Goal: Check status: Check status

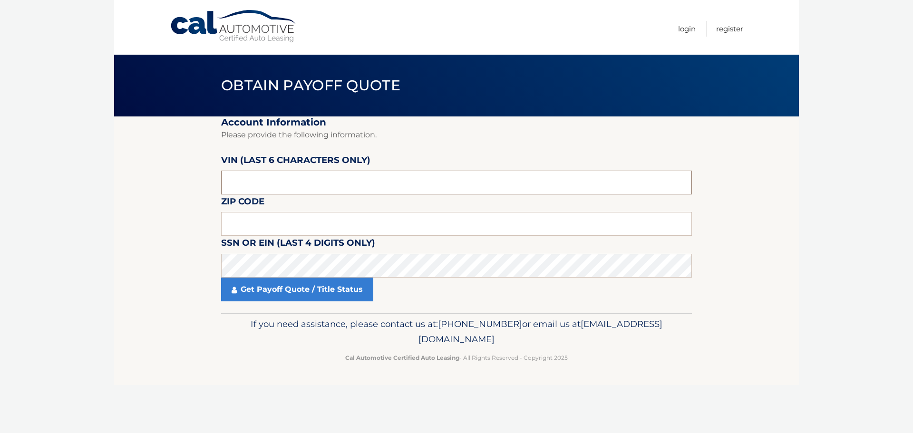
click at [346, 190] on input "text" at bounding box center [456, 183] width 471 height 24
paste input "222741"
type input "222741"
click at [358, 222] on input "text" at bounding box center [456, 224] width 471 height 24
type input "16506"
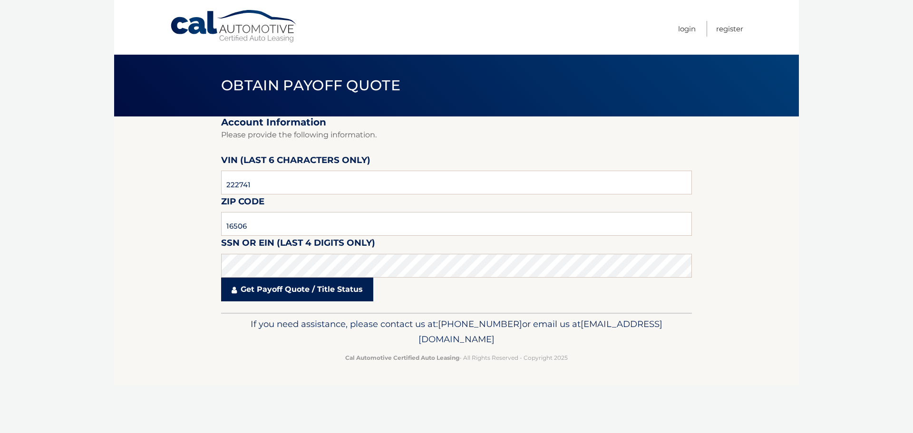
click at [341, 296] on link "Get Payoff Quote / Title Status" at bounding box center [297, 290] width 152 height 24
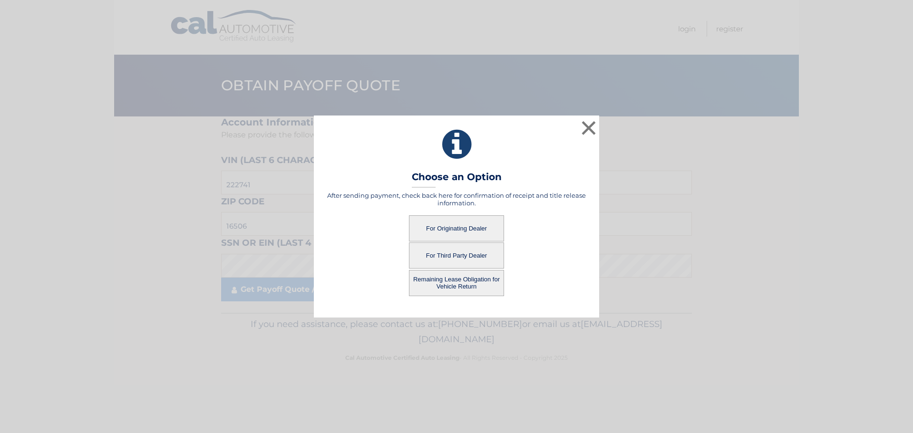
click at [452, 226] on button "For Originating Dealer" at bounding box center [456, 228] width 95 height 26
click at [466, 225] on button "For Originating Dealer" at bounding box center [456, 228] width 95 height 26
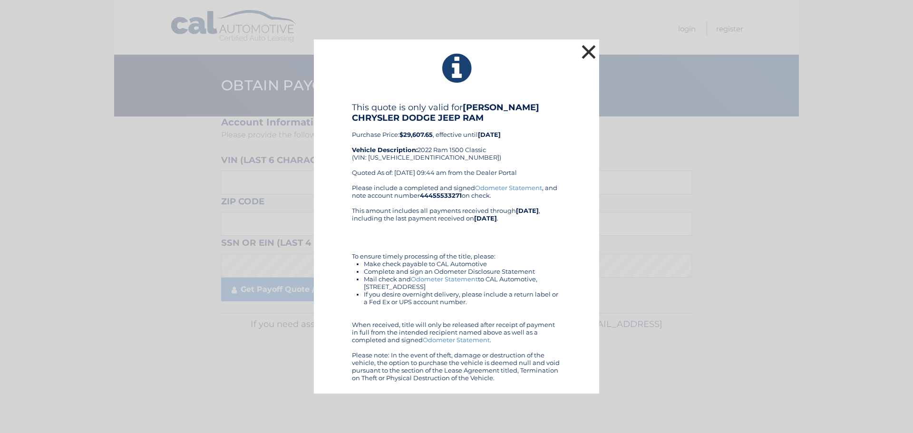
click at [594, 42] on button "×" at bounding box center [588, 51] width 19 height 19
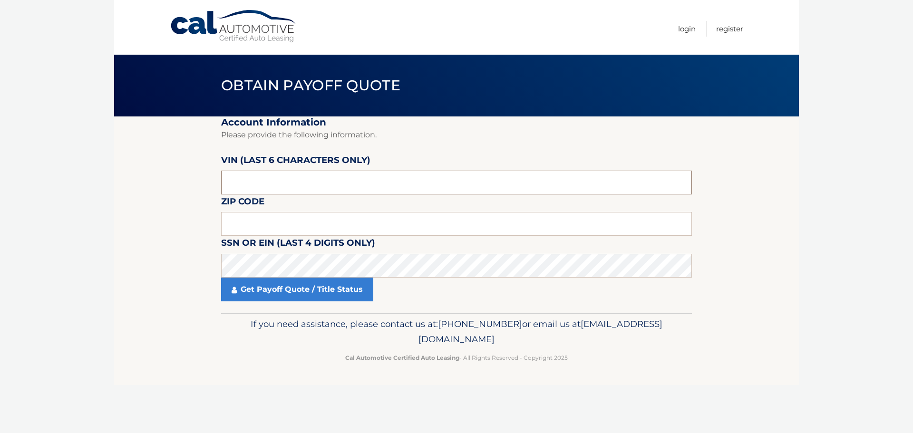
click at [378, 177] on input "text" at bounding box center [456, 183] width 471 height 24
paste input "222741"
type input "222741"
type input "16506"
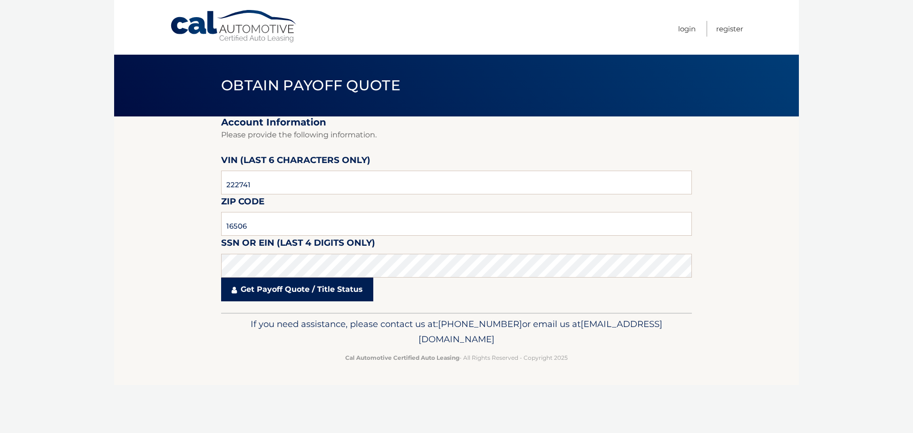
click at [356, 292] on link "Get Payoff Quote / Title Status" at bounding box center [297, 290] width 152 height 24
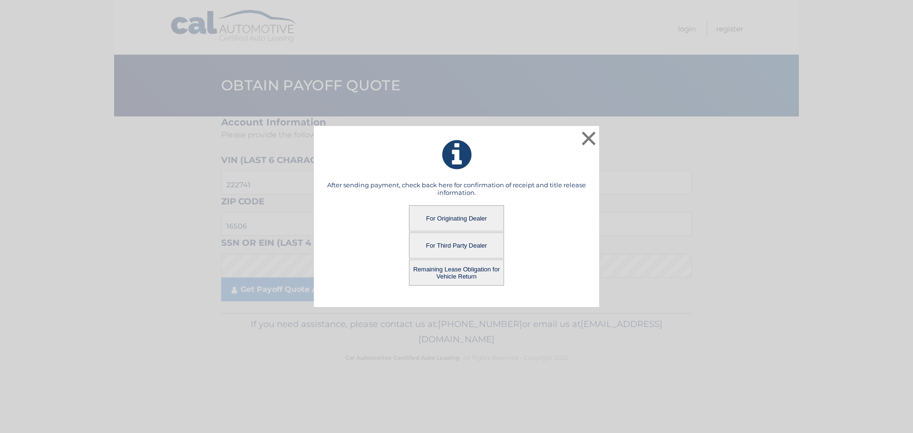
click at [461, 214] on button "For Originating Dealer" at bounding box center [456, 218] width 95 height 26
click at [462, 208] on button "For Originating Dealer" at bounding box center [456, 218] width 95 height 26
